Goal: Find contact information: Find contact information

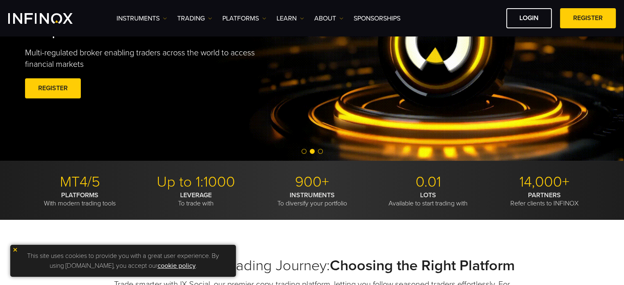
scroll to position [106, 0]
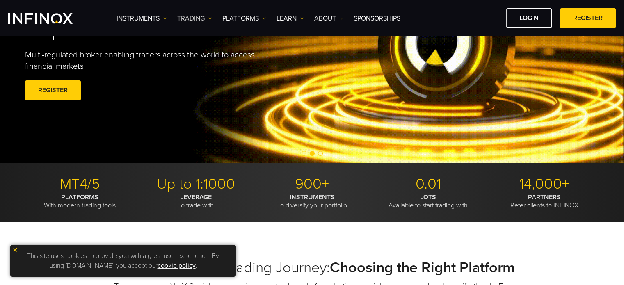
click at [210, 19] on img at bounding box center [210, 18] width 4 height 4
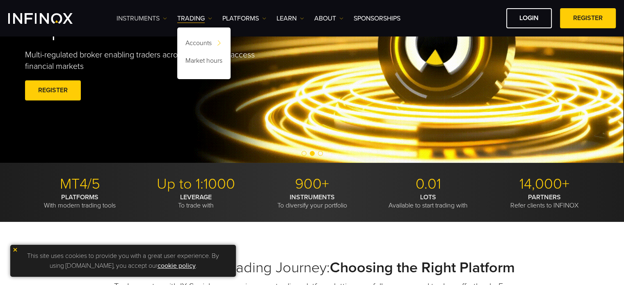
scroll to position [0, 0]
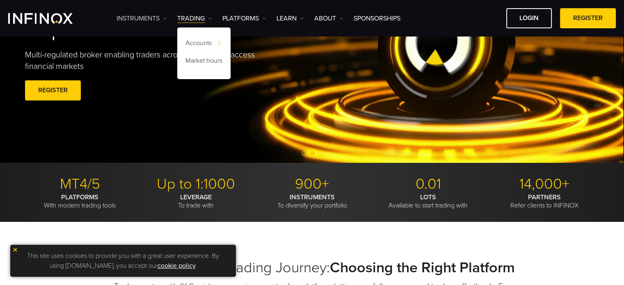
click at [165, 16] on img at bounding box center [165, 18] width 4 height 4
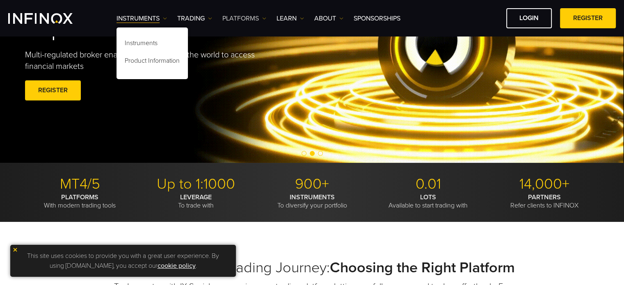
click at [265, 18] on img at bounding box center [264, 18] width 4 height 4
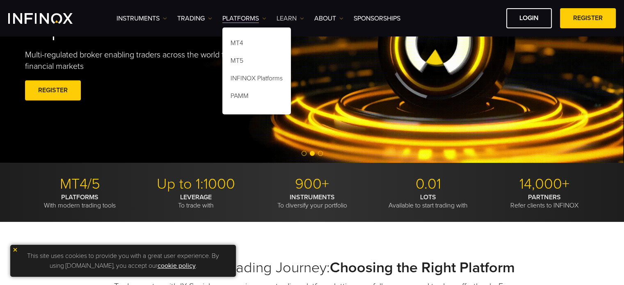
click at [302, 19] on img at bounding box center [302, 18] width 4 height 4
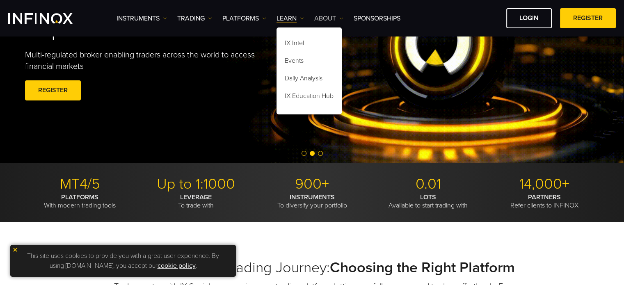
click at [342, 18] on img at bounding box center [341, 18] width 4 height 4
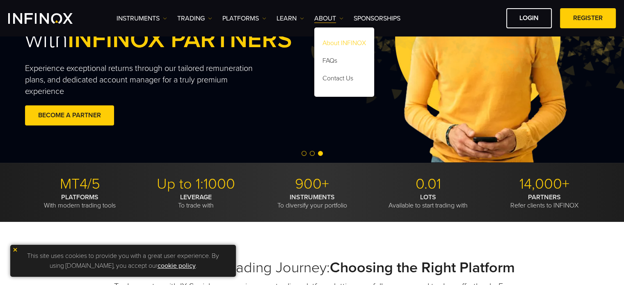
click at [340, 41] on link "About INFINOX" at bounding box center [344, 45] width 60 height 18
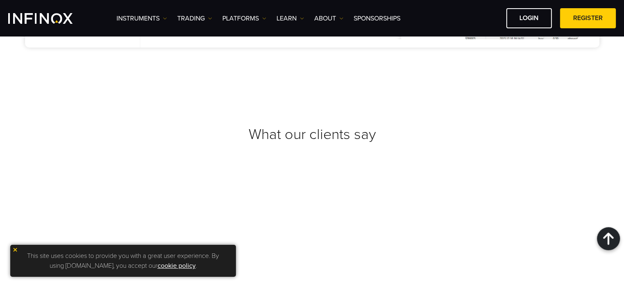
scroll to position [3059, 0]
click at [342, 19] on img at bounding box center [341, 18] width 4 height 4
click at [343, 76] on link "Contact Us" at bounding box center [344, 80] width 60 height 18
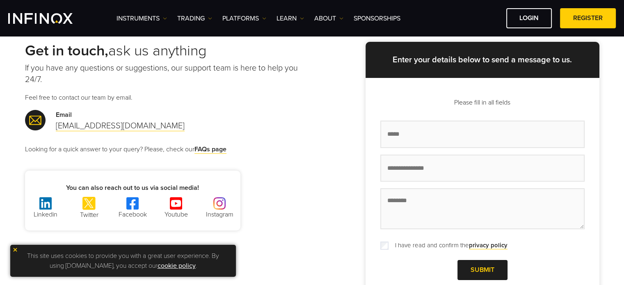
scroll to position [44, 0]
